Goal: Information Seeking & Learning: Learn about a topic

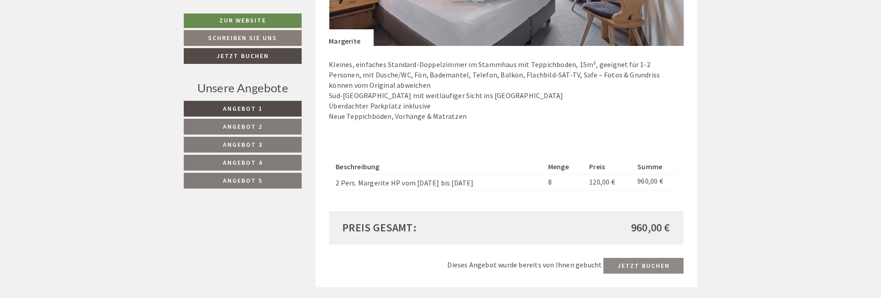
scroll to position [1350, 0]
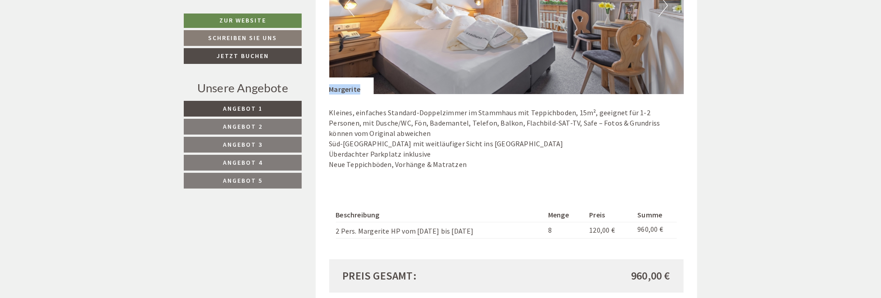
drag, startPoint x: 359, startPoint y: 90, endPoint x: 325, endPoint y: 88, distance: 34.2
click at [325, 88] on div "Angebot 2 von 5 Angebot 2 1x Margerite 2 Personen: Doppelzimmer Verpflegung: Ha…" at bounding box center [507, 56] width 382 height 559
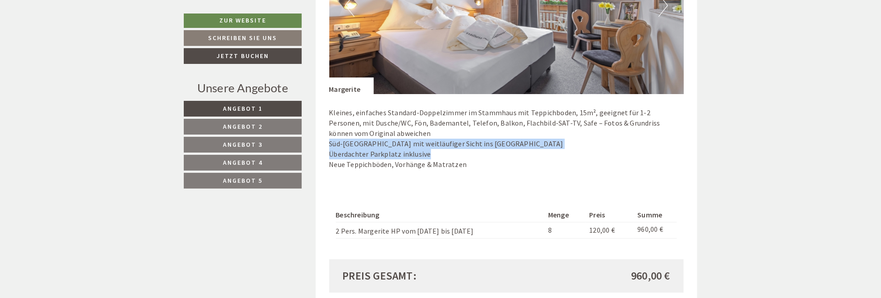
drag, startPoint x: 431, startPoint y: 152, endPoint x: 324, endPoint y: 142, distance: 107.6
click at [324, 142] on div "Angebot 2 von 5 Angebot 2 1x Margerite 2 Personen: Doppelzimmer Verpflegung: Ha…" at bounding box center [507, 56] width 382 height 559
copy p "Süd-West Balkon mit weitläufiger Sicht ins Eisacktal Überdachter Parkplatz inkl…"
click at [427, 155] on p "Kleines, einfaches Standard-Doppelzimmer im Stammhaus mit Teppichboden, 15m², g…" at bounding box center [506, 139] width 355 height 62
click at [430, 155] on p "Kleines, einfaches Standard-Doppelzimmer im Stammhaus mit Teppichboden, 15m², g…" at bounding box center [506, 139] width 355 height 62
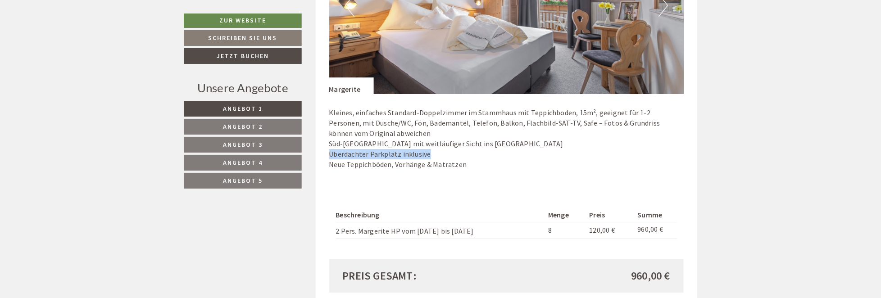
drag, startPoint x: 429, startPoint y: 155, endPoint x: 322, endPoint y: 149, distance: 106.8
click at [322, 149] on div "Angebot 2 von 5 Angebot 2 1x Margerite 2 Personen: Doppelzimmer Verpflegung: Ha…" at bounding box center [507, 56] width 382 height 559
copy p "Überdachter Parkplatz inklusive"
drag, startPoint x: 415, startPoint y: 230, endPoint x: 465, endPoint y: 226, distance: 50.6
click at [465, 226] on td "2 Pers. Margerite HP vom [DATE] bis [DATE]" at bounding box center [440, 230] width 209 height 16
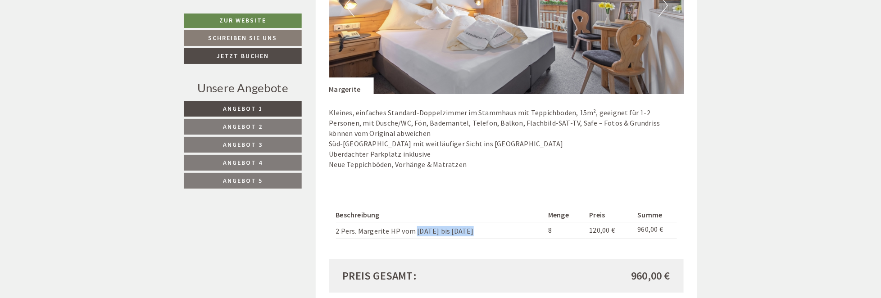
copy td "25.10. bis 29.10."
